Goal: Entertainment & Leisure: Consume media (video, audio)

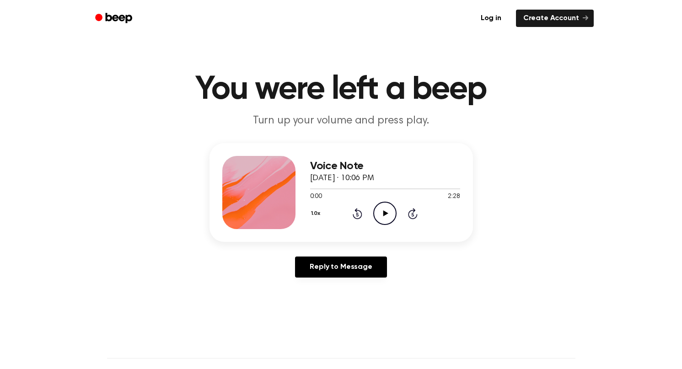
click at [391, 225] on icon "Play Audio" at bounding box center [384, 213] width 23 height 23
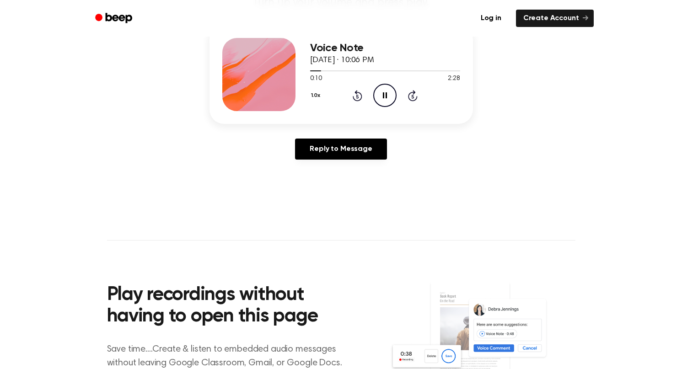
scroll to position [119, 0]
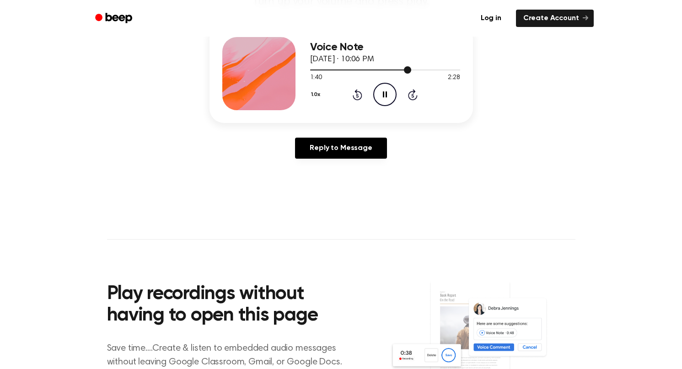
drag, startPoint x: 428, startPoint y: 122, endPoint x: 435, endPoint y: 122, distance: 6.9
click at [435, 73] on div at bounding box center [385, 69] width 150 height 7
click at [418, 101] on icon "Skip 5 seconds" at bounding box center [413, 95] width 10 height 12
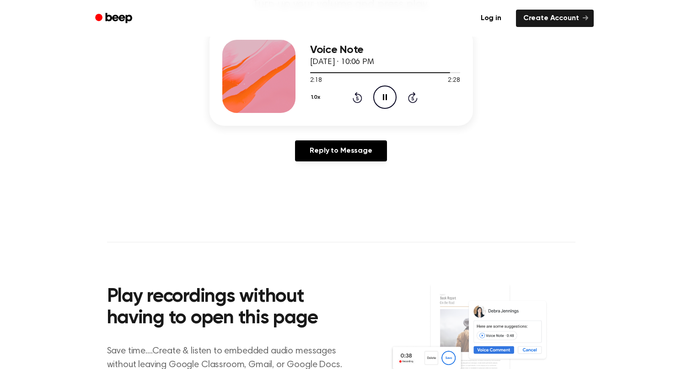
scroll to position [118, 0]
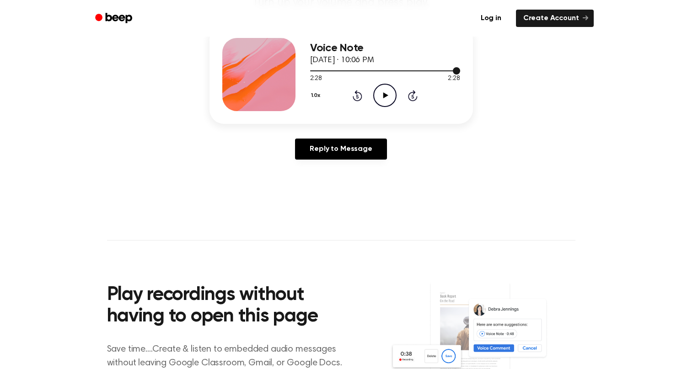
click at [310, 71] on div at bounding box center [385, 70] width 150 height 1
click at [389, 107] on icon "Play Audio" at bounding box center [384, 95] width 23 height 23
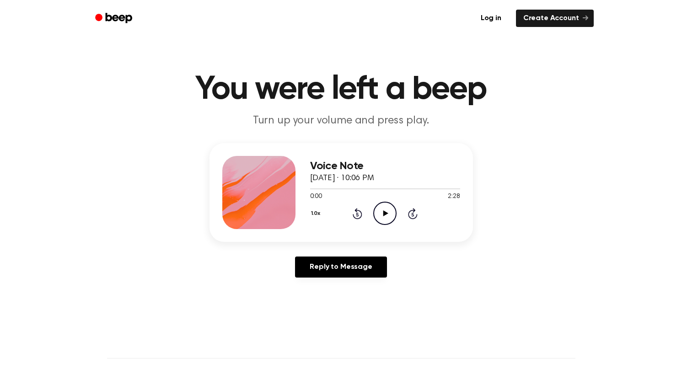
scroll to position [1, 0]
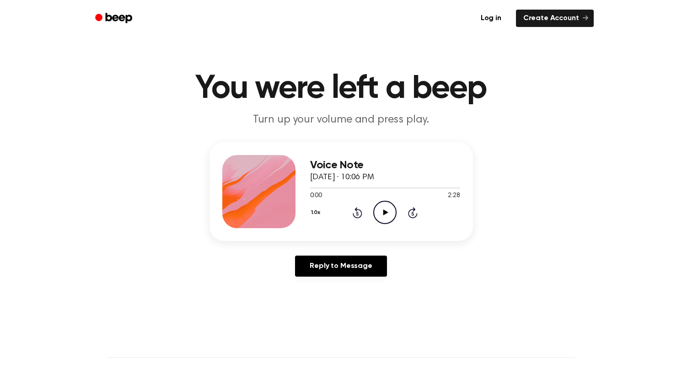
click at [397, 224] on icon "Play Audio" at bounding box center [384, 212] width 23 height 23
click at [397, 224] on icon "Pause Audio" at bounding box center [384, 212] width 23 height 23
click at [404, 191] on div at bounding box center [385, 187] width 150 height 7
drag, startPoint x: 378, startPoint y: 237, endPoint x: 438, endPoint y: 234, distance: 60.5
click at [439, 191] on div at bounding box center [385, 187] width 150 height 7
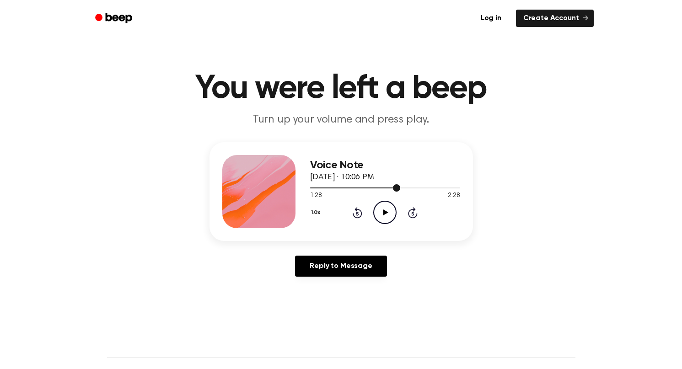
drag, startPoint x: 413, startPoint y: 238, endPoint x: 449, endPoint y: 238, distance: 36.6
click at [449, 191] on div at bounding box center [385, 187] width 150 height 7
click at [460, 188] on div at bounding box center [385, 188] width 150 height 1
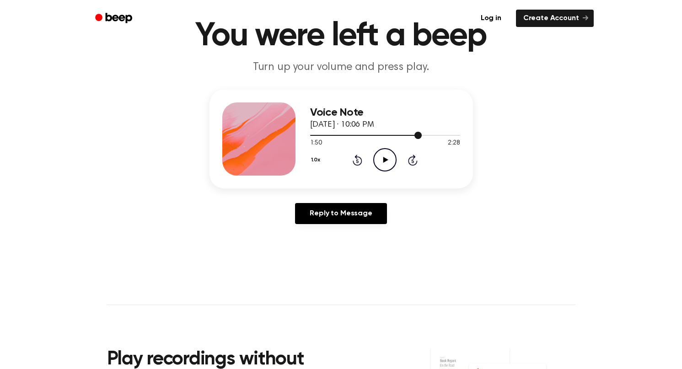
scroll to position [0, 0]
